Goal: Information Seeking & Learning: Learn about a topic

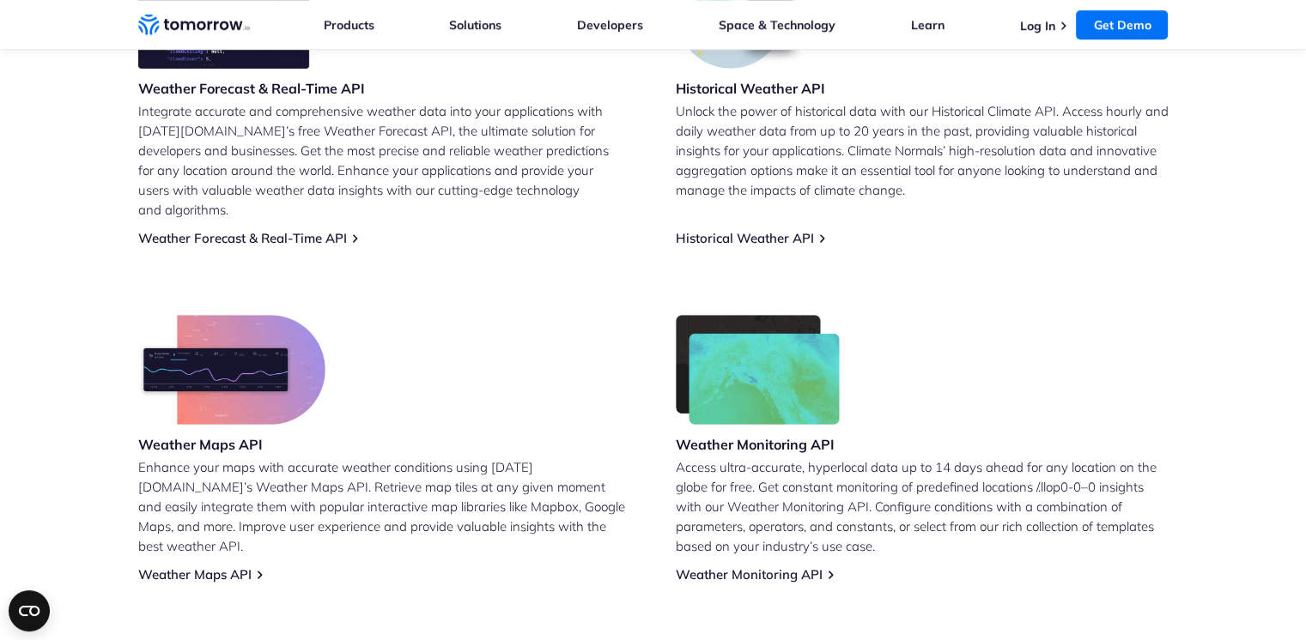
scroll to position [858, 0]
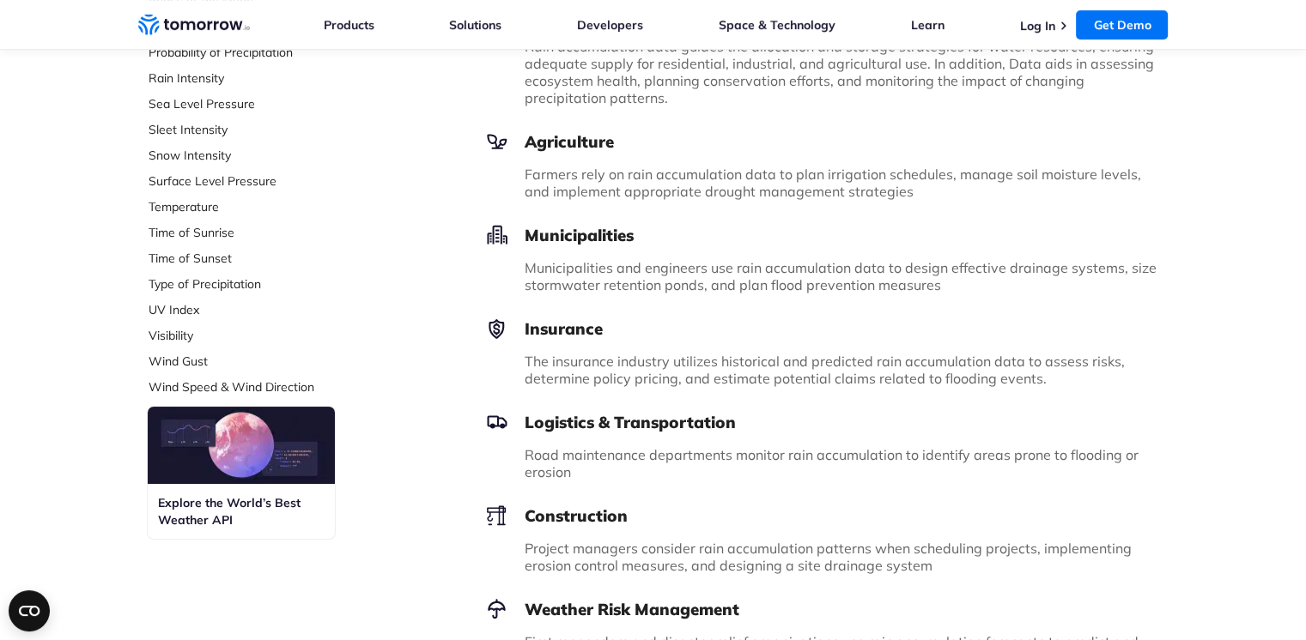
scroll to position [659, 0]
click at [276, 428] on img at bounding box center [241, 445] width 187 height 77
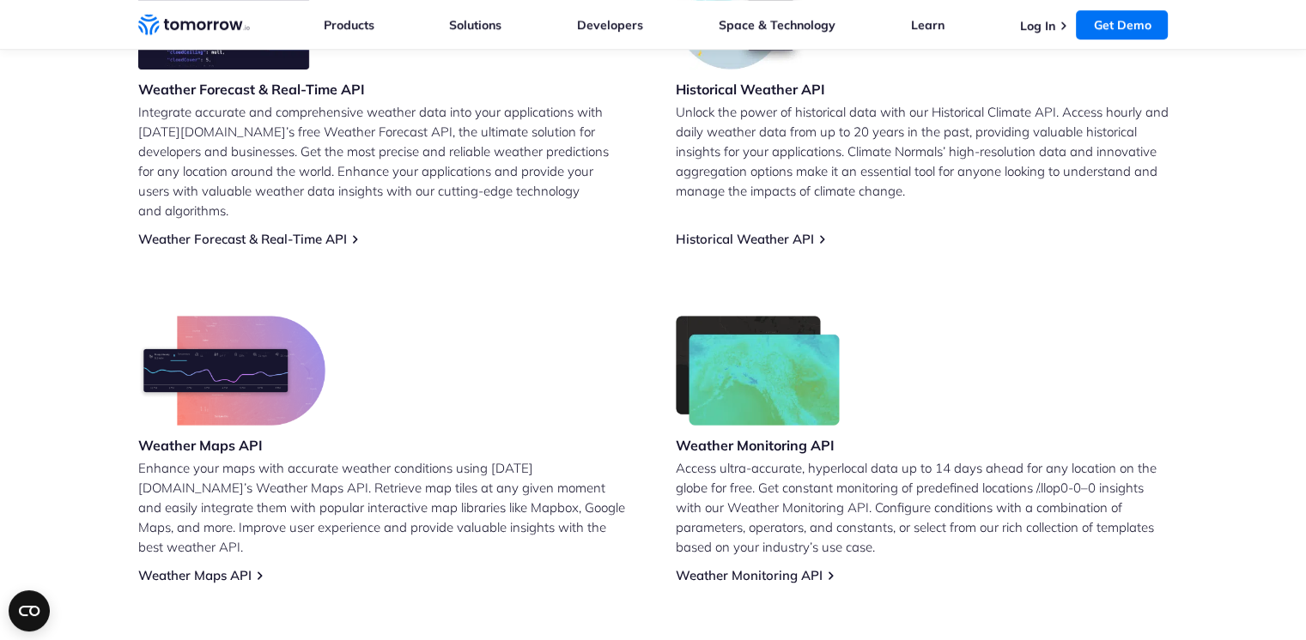
scroll to position [858, 0]
